Goal: Task Accomplishment & Management: Use online tool/utility

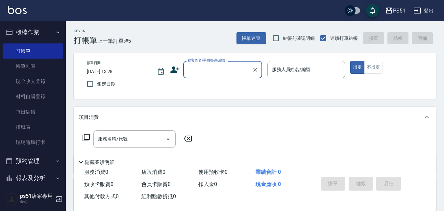
click at [204, 66] on input "顧客姓名/手機號碼/編號" at bounding box center [217, 70] width 63 height 12
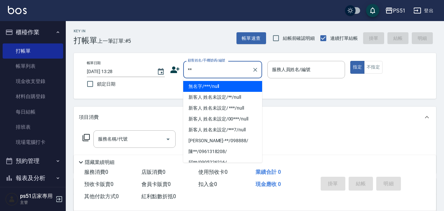
click at [210, 90] on li "無名字/***/null" at bounding box center [222, 86] width 79 height 11
type input "無名字/***/null"
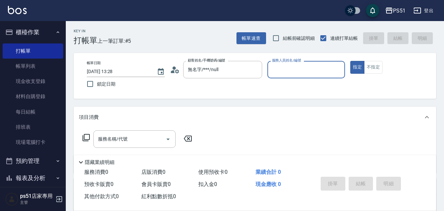
click at [330, 70] on input "服務人員姓名/編號" at bounding box center [307, 70] width 72 height 12
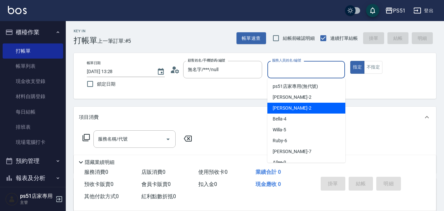
click at [320, 107] on div "[PERSON_NAME] -2" at bounding box center [307, 108] width 78 height 11
type input "[PERSON_NAME]-2"
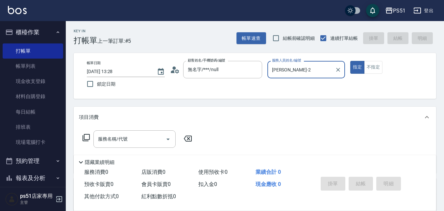
click at [383, 70] on div "指定 不指定" at bounding box center [390, 67] width 78 height 13
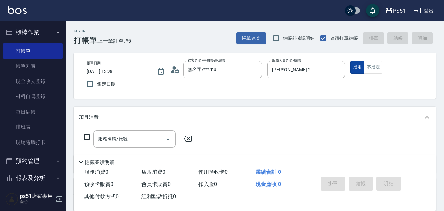
click at [362, 72] on button "指定" at bounding box center [358, 67] width 14 height 13
click at [368, 72] on button "不指定" at bounding box center [373, 67] width 18 height 13
click at [128, 144] on input "服務名稱/代號" at bounding box center [129, 139] width 66 height 12
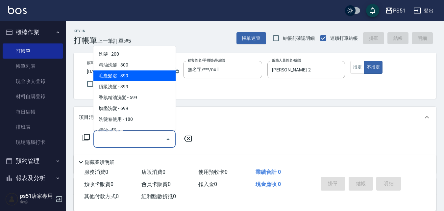
drag, startPoint x: 126, startPoint y: 78, endPoint x: 130, endPoint y: 89, distance: 11.6
click at [126, 78] on span "毛囊髮浴 - 399" at bounding box center [134, 75] width 82 height 11
type input "毛囊髮浴(103)"
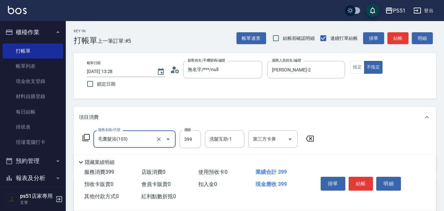
click at [201, 139] on div "服務名稱/代號 毛囊髮浴(103) 服務名稱/代號 價格 399 價格 洗髮互助-1 洗髮互助-1 第三方卡券 第三方卡券" at bounding box center [198, 139] width 239 height 18
click at [199, 139] on input "399" at bounding box center [190, 139] width 21 height 18
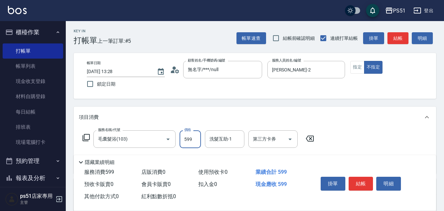
type input "599"
click at [364, 177] on button "結帳" at bounding box center [361, 184] width 25 height 14
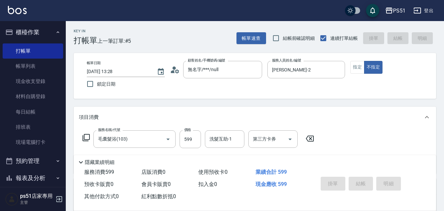
type input "[DATE] 14:05"
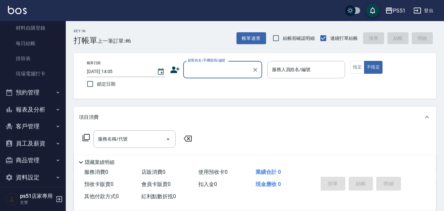
scroll to position [75, 0]
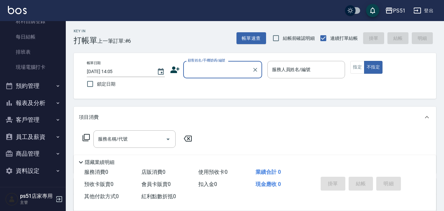
click at [37, 101] on button "報表及分析" at bounding box center [33, 102] width 61 height 17
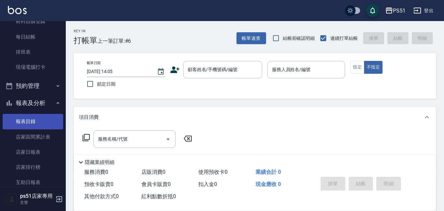
scroll to position [229, 0]
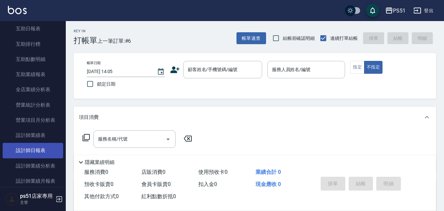
click at [37, 146] on link "設計師日報表" at bounding box center [33, 150] width 61 height 15
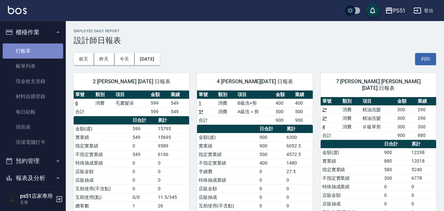
click at [47, 51] on link "打帳單" at bounding box center [33, 50] width 61 height 15
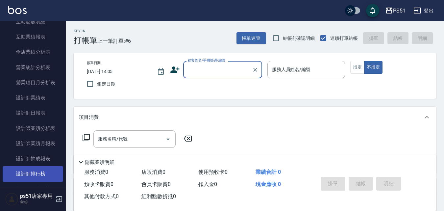
scroll to position [307, 0]
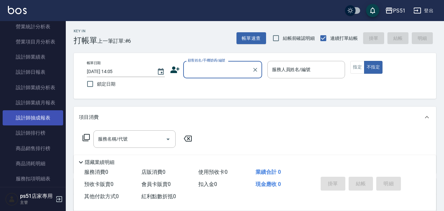
click at [51, 119] on link "設計師抽成報表" at bounding box center [33, 117] width 61 height 15
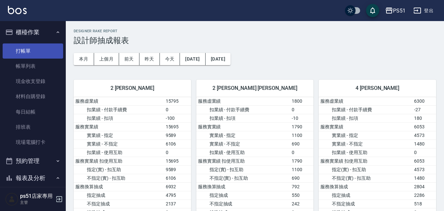
click at [24, 52] on link "打帳單" at bounding box center [33, 50] width 61 height 15
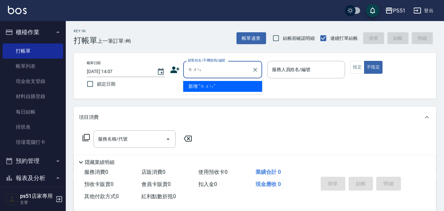
type input "倫"
type input "林"
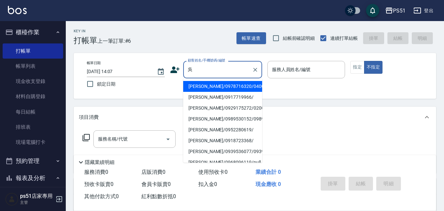
click at [227, 83] on li "[PERSON_NAME]/0978716320/040074" at bounding box center [222, 86] width 79 height 11
type input "[PERSON_NAME]/0978716320/040074"
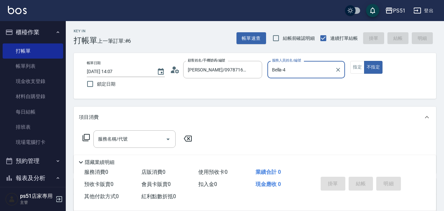
type input "Bella-4"
click at [136, 140] on input "服務名稱/代號" at bounding box center [129, 139] width 66 height 12
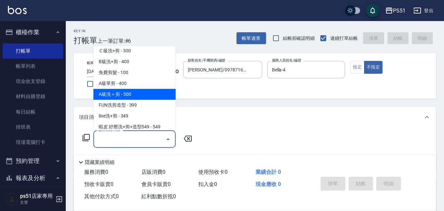
scroll to position [230, 0]
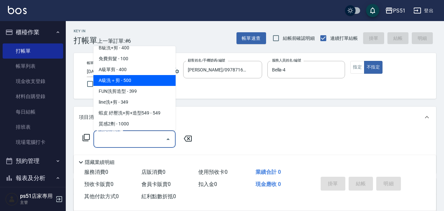
click at [141, 83] on span "A級洗＋剪 - 500" at bounding box center [134, 80] width 82 height 11
type input "A級洗＋剪(207)"
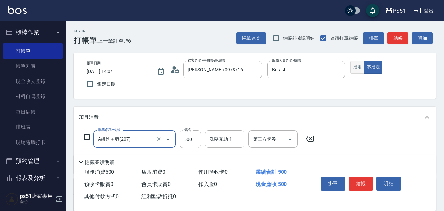
click at [356, 64] on button "指定" at bounding box center [358, 67] width 14 height 13
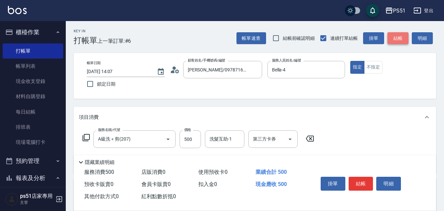
click at [397, 39] on button "結帳" at bounding box center [398, 38] width 21 height 12
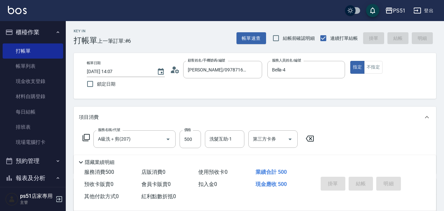
type input "[DATE] 14:15"
